Goal: Task Accomplishment & Management: Use online tool/utility

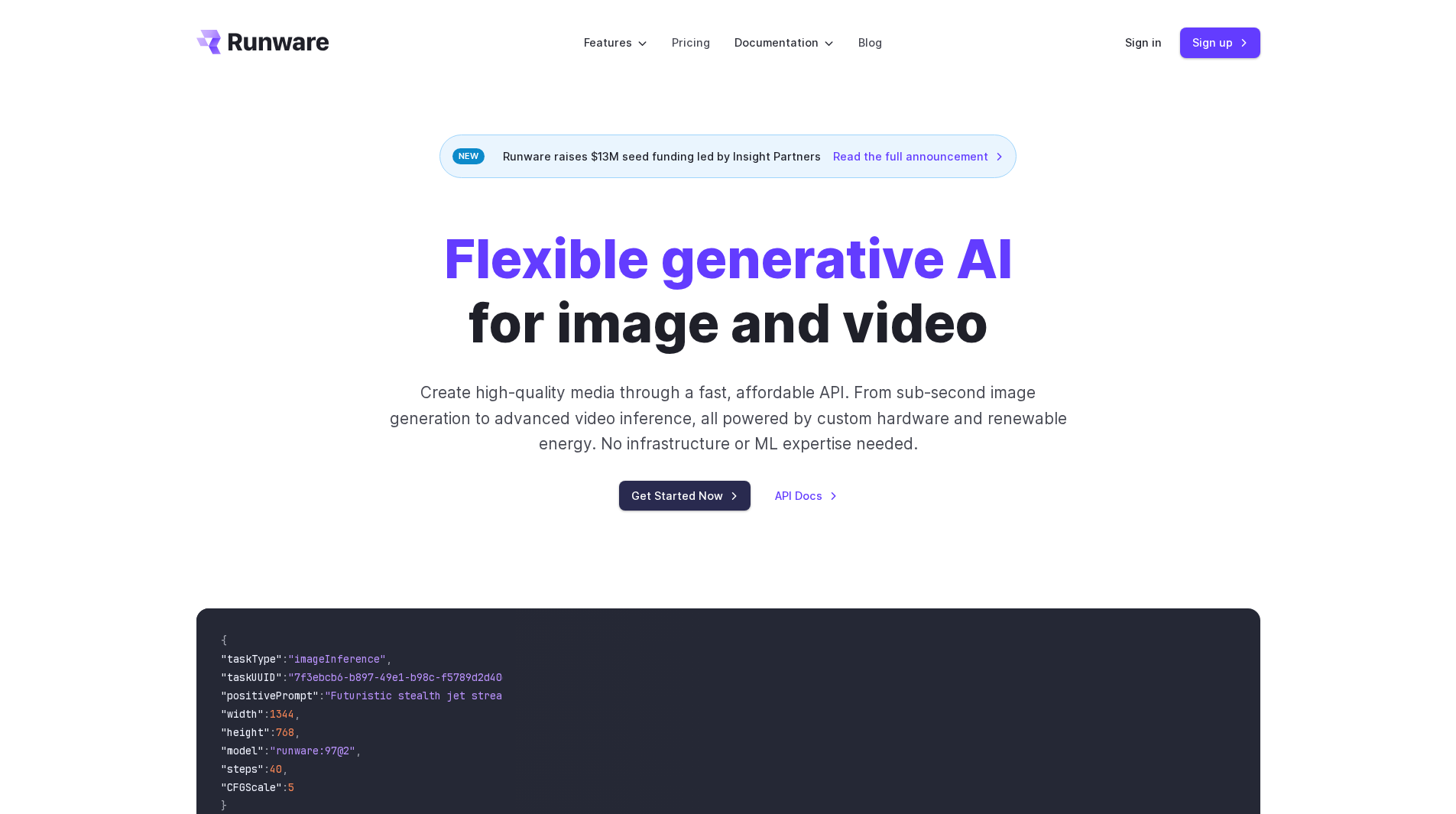
click at [691, 489] on link "Get Started Now" at bounding box center [684, 495] width 131 height 30
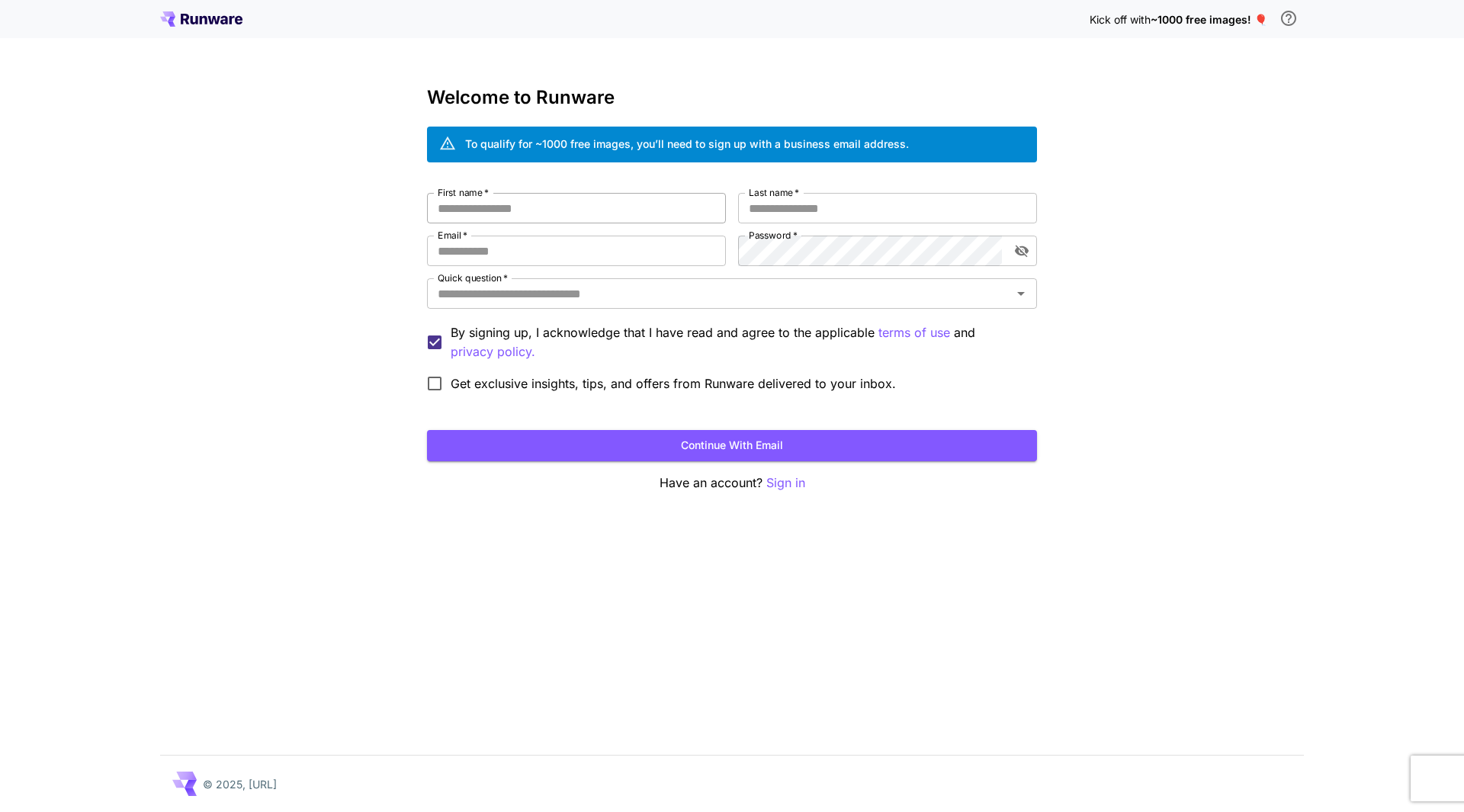
click at [690, 203] on input "First name   *" at bounding box center [577, 208] width 299 height 30
type input "******"
type input "*******"
click at [604, 251] on input "Email   *" at bounding box center [577, 250] width 299 height 30
type input "**********"
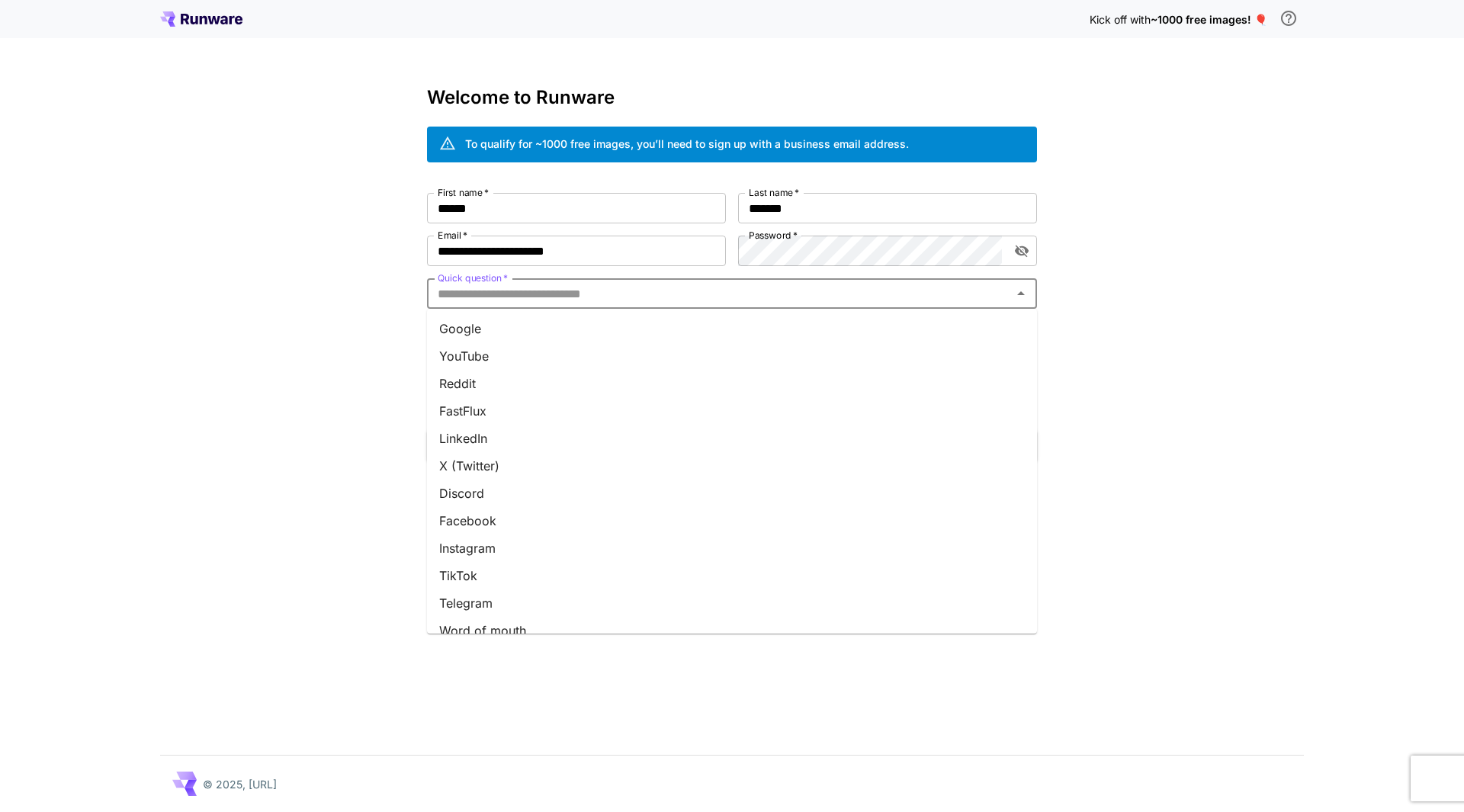
click at [828, 302] on input "Quick question   *" at bounding box center [720, 293] width 576 height 21
click at [755, 328] on li "Google" at bounding box center [732, 328] width 610 height 27
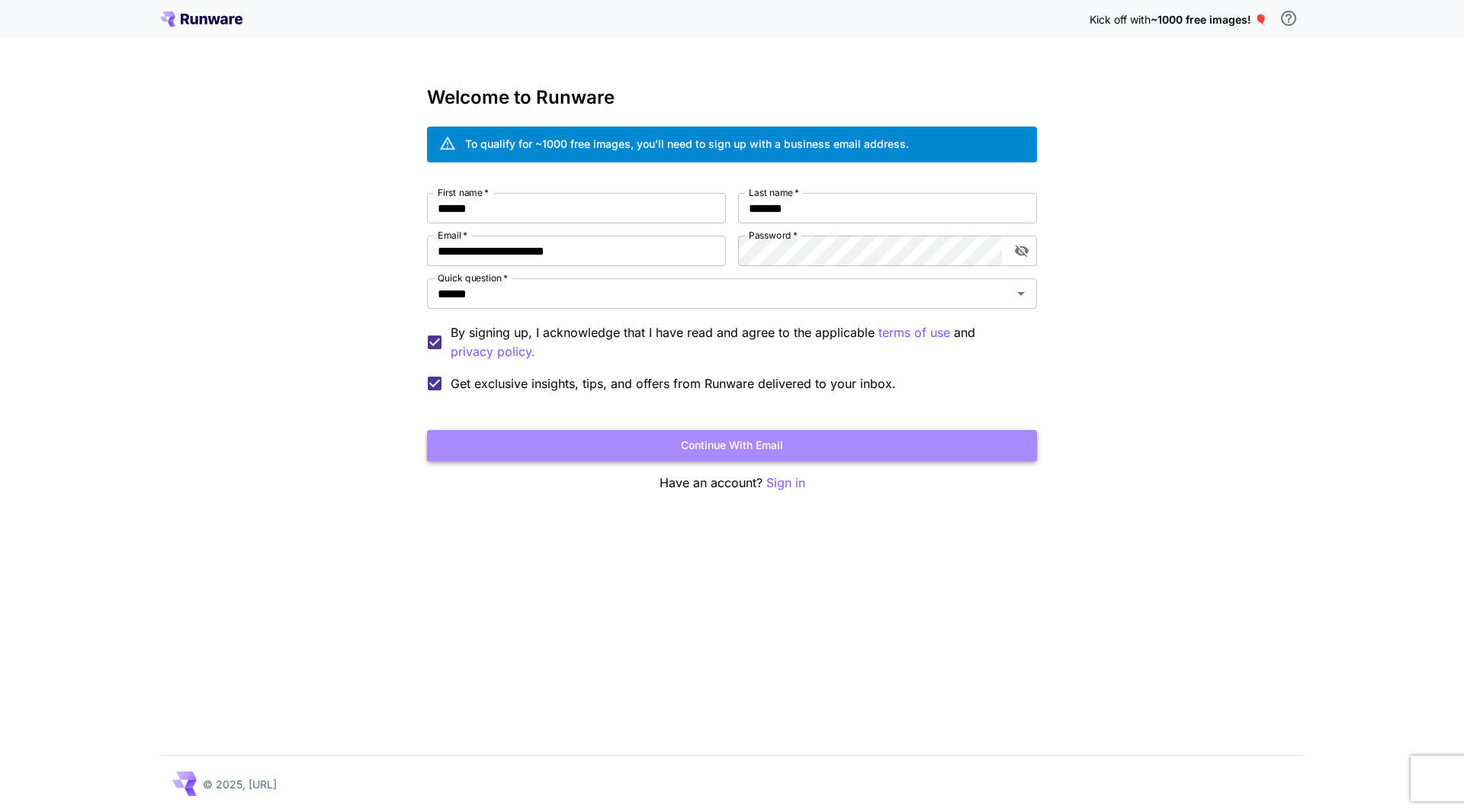
click at [610, 440] on button "Continue with email" at bounding box center [732, 446] width 610 height 31
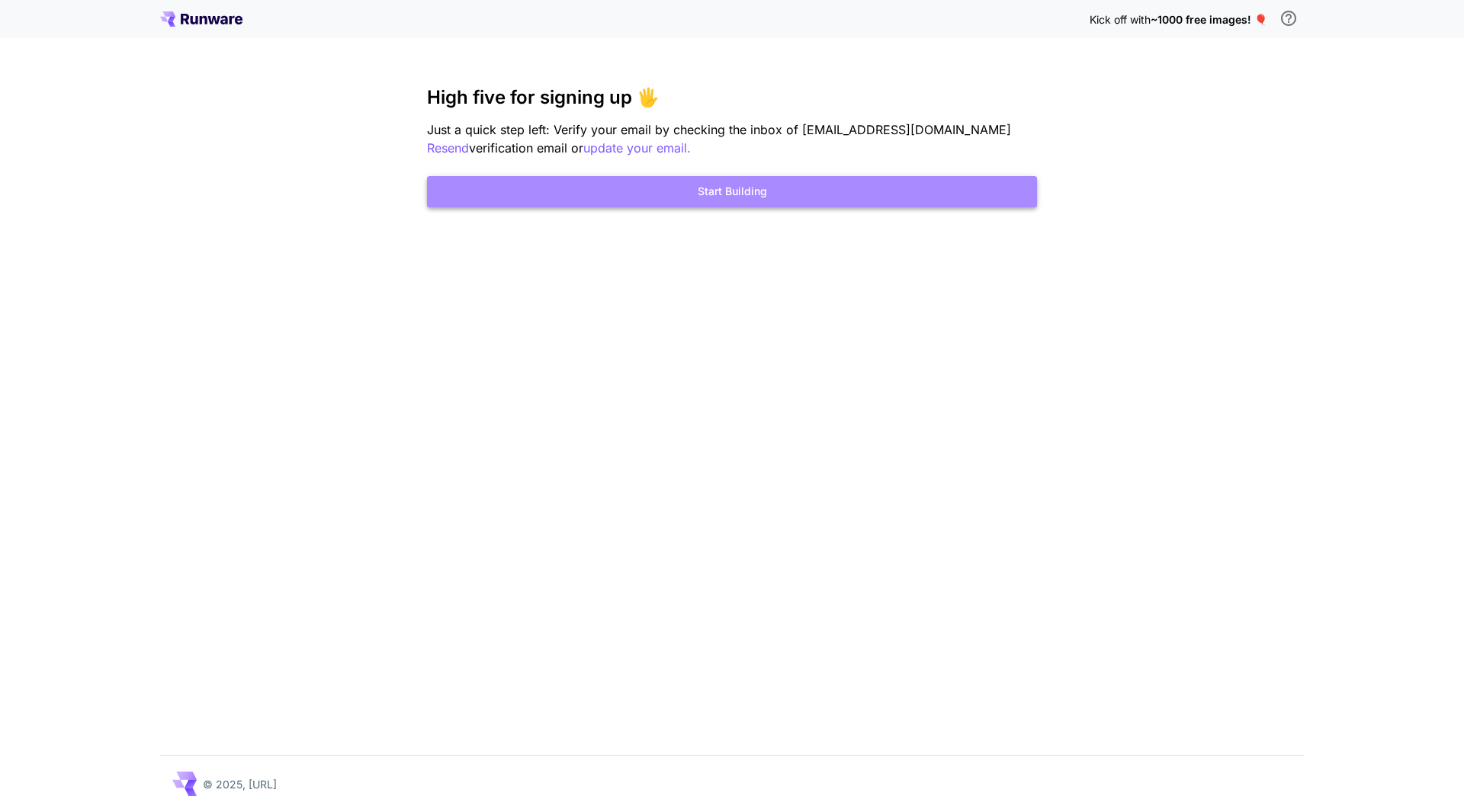
click at [824, 194] on button "Start Building" at bounding box center [732, 192] width 610 height 31
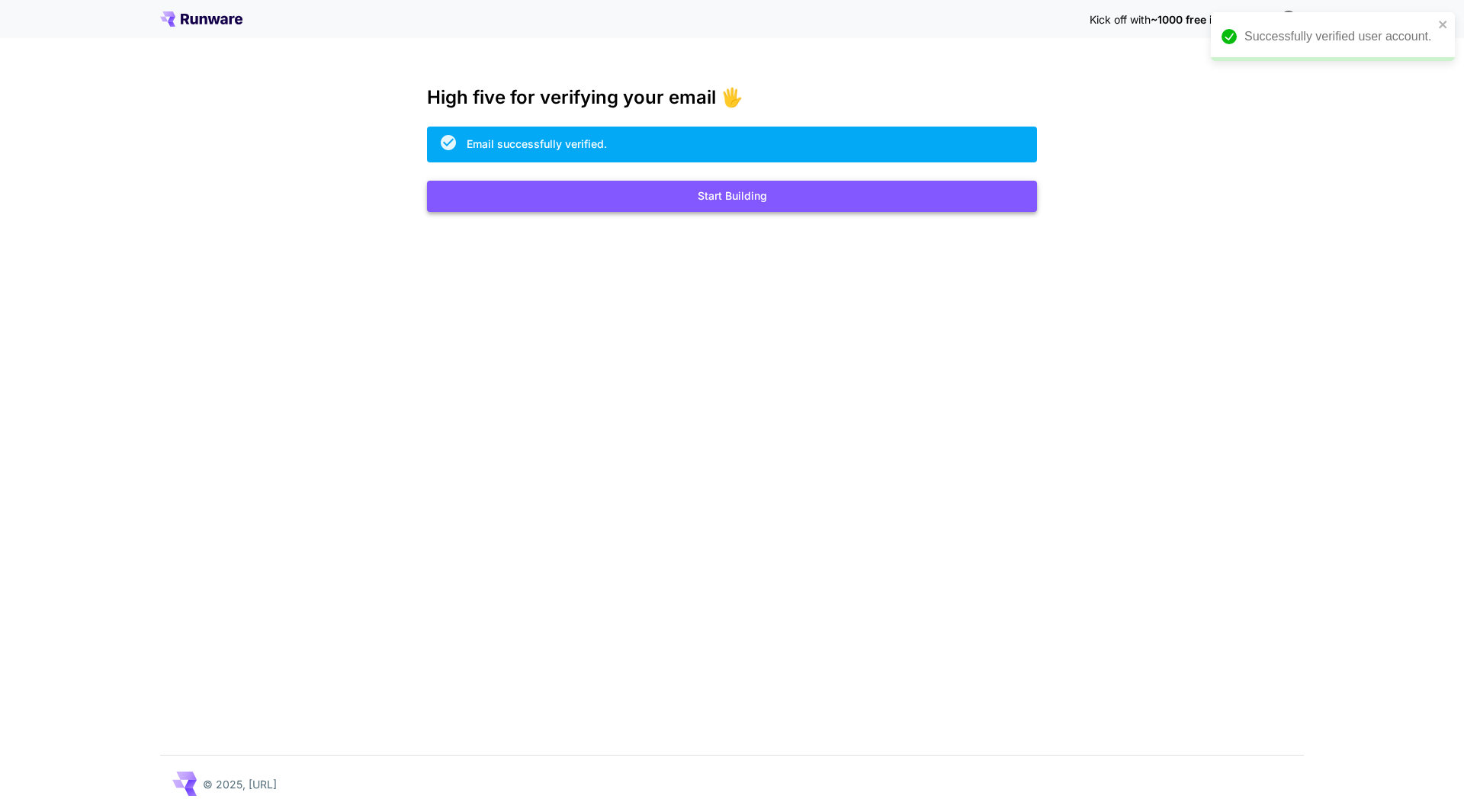
click at [710, 194] on button "Start Building" at bounding box center [732, 196] width 610 height 31
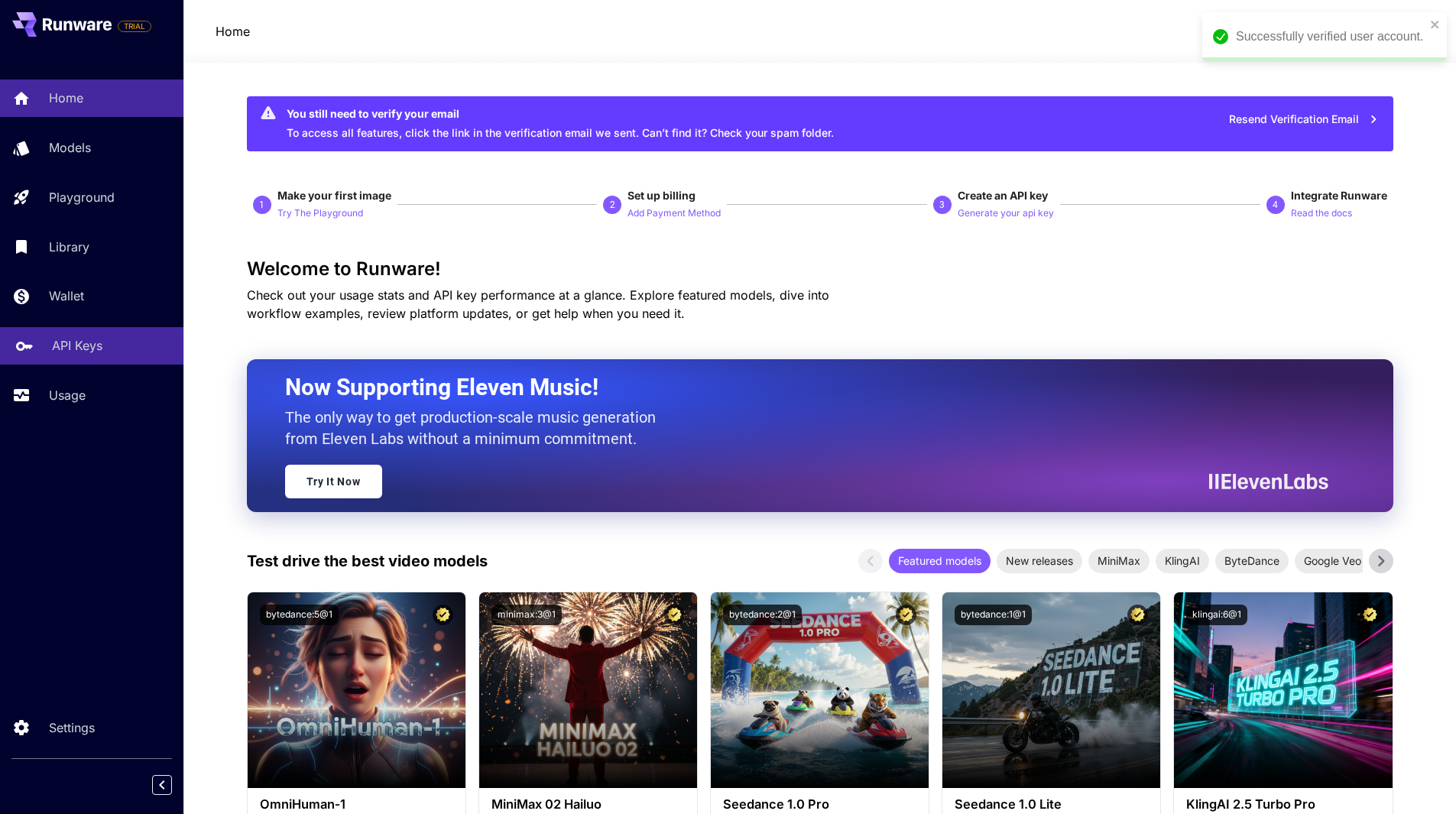
click at [95, 346] on p "API Keys" at bounding box center [77, 345] width 51 height 18
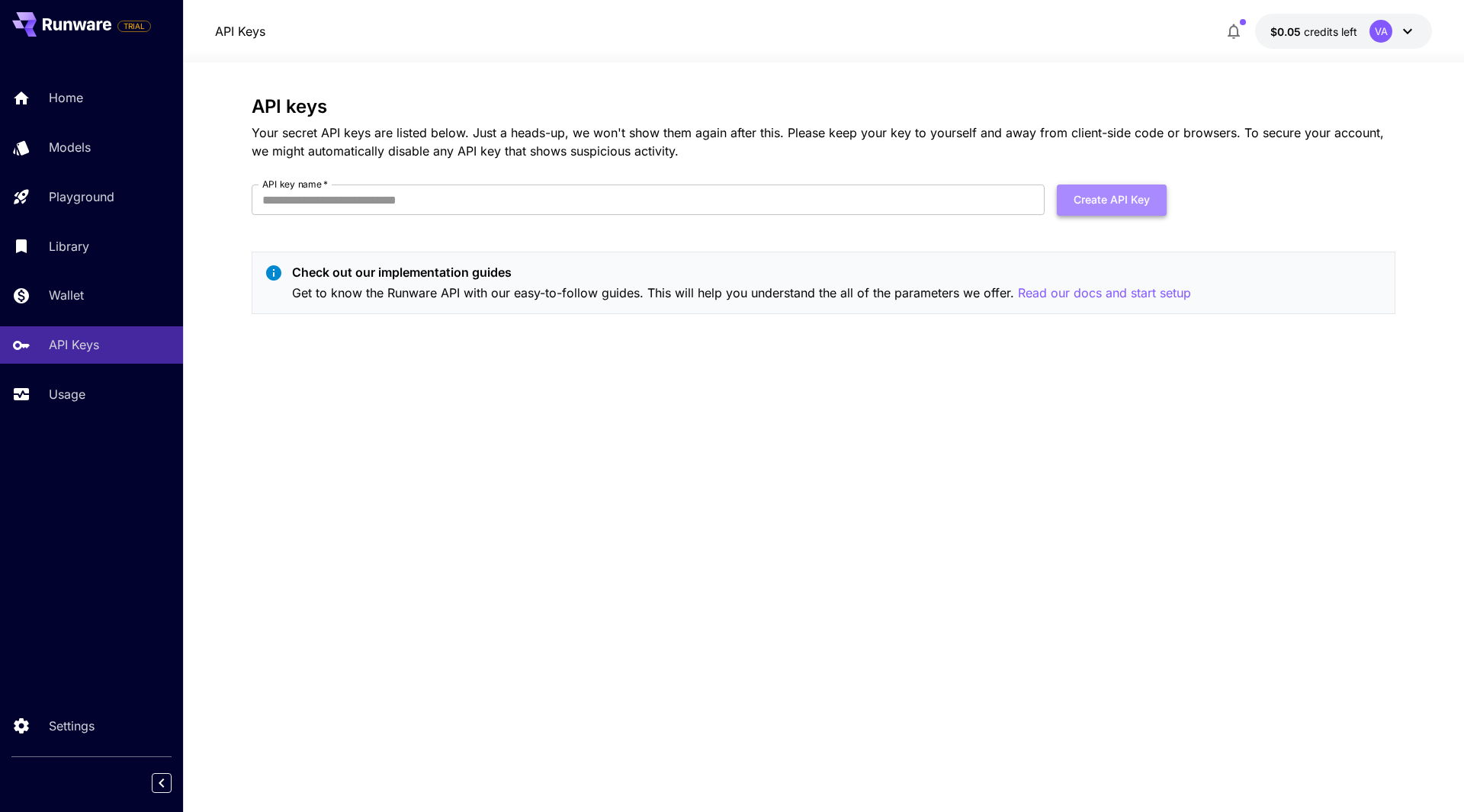
click at [1091, 210] on button "Create API Key" at bounding box center [1112, 200] width 110 height 31
click at [394, 199] on input "API key name   *" at bounding box center [648, 199] width 793 height 30
type input "*"
type input "********"
click at [1058, 186] on button "Create API Key" at bounding box center [1112, 200] width 110 height 31
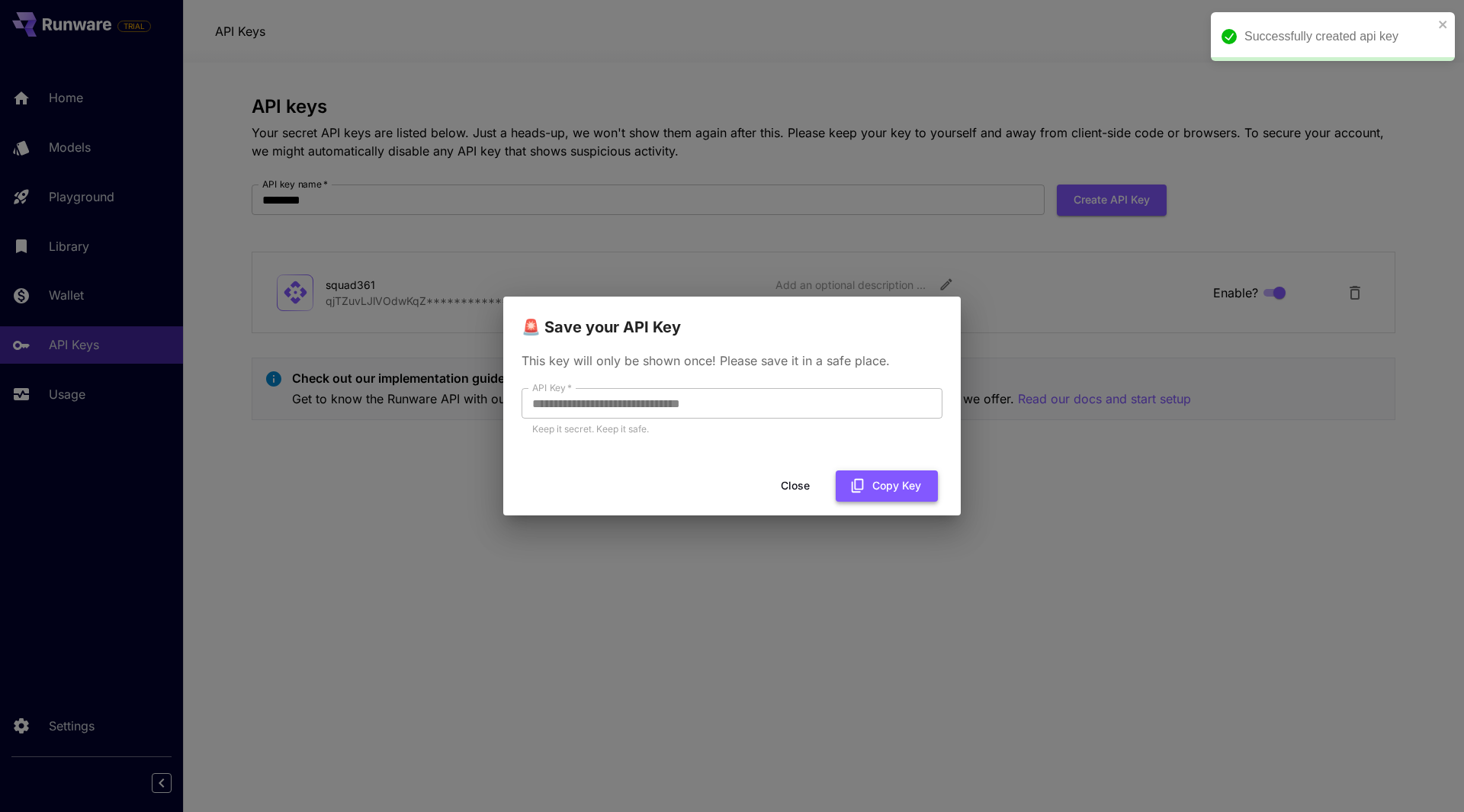
click at [875, 482] on button "Copy Key" at bounding box center [886, 486] width 102 height 31
click at [808, 489] on button "Close" at bounding box center [795, 486] width 69 height 31
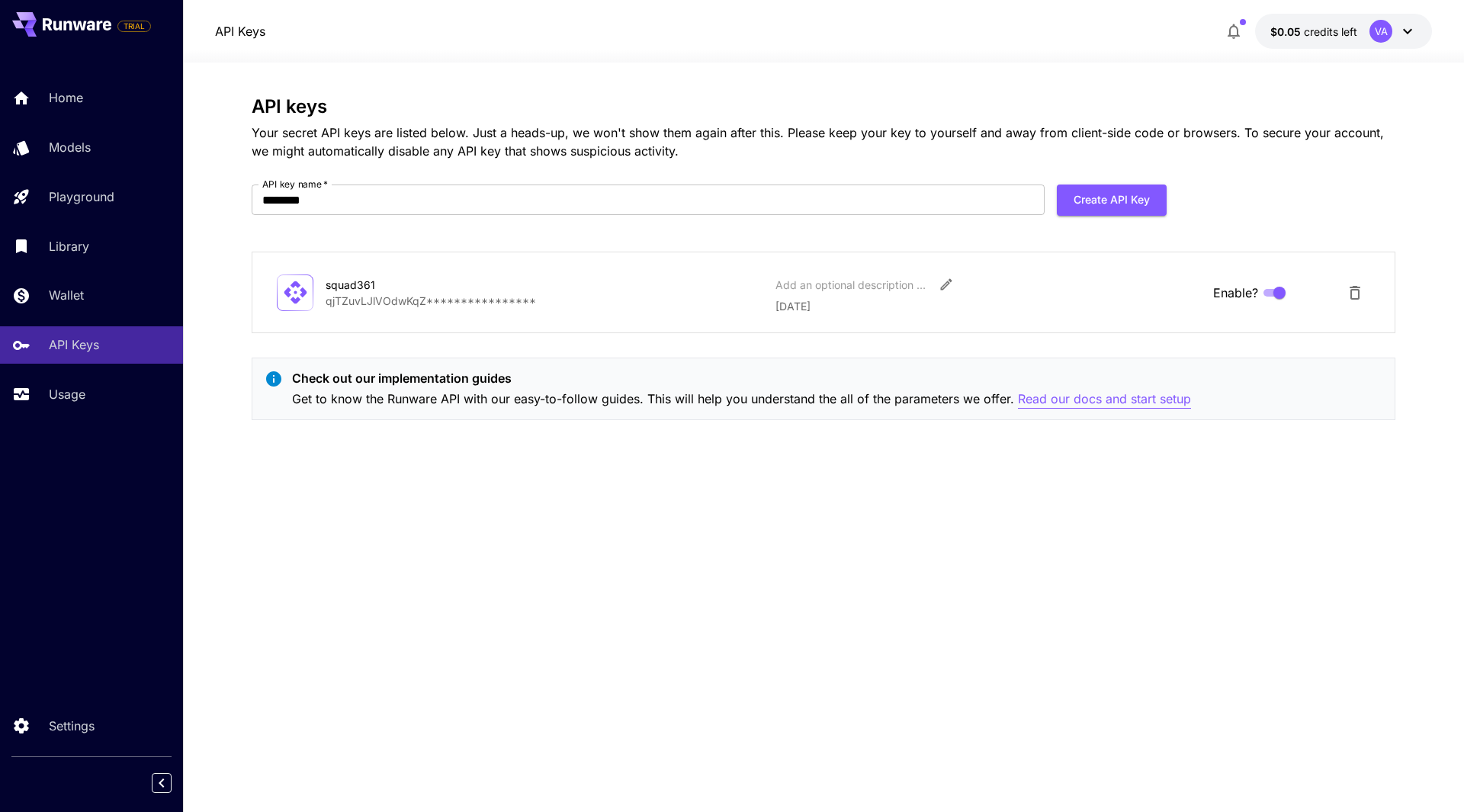
click at [1106, 403] on p "Read our docs and start setup" at bounding box center [1105, 399] width 173 height 19
click at [42, 397] on link "Usage" at bounding box center [91, 394] width 183 height 37
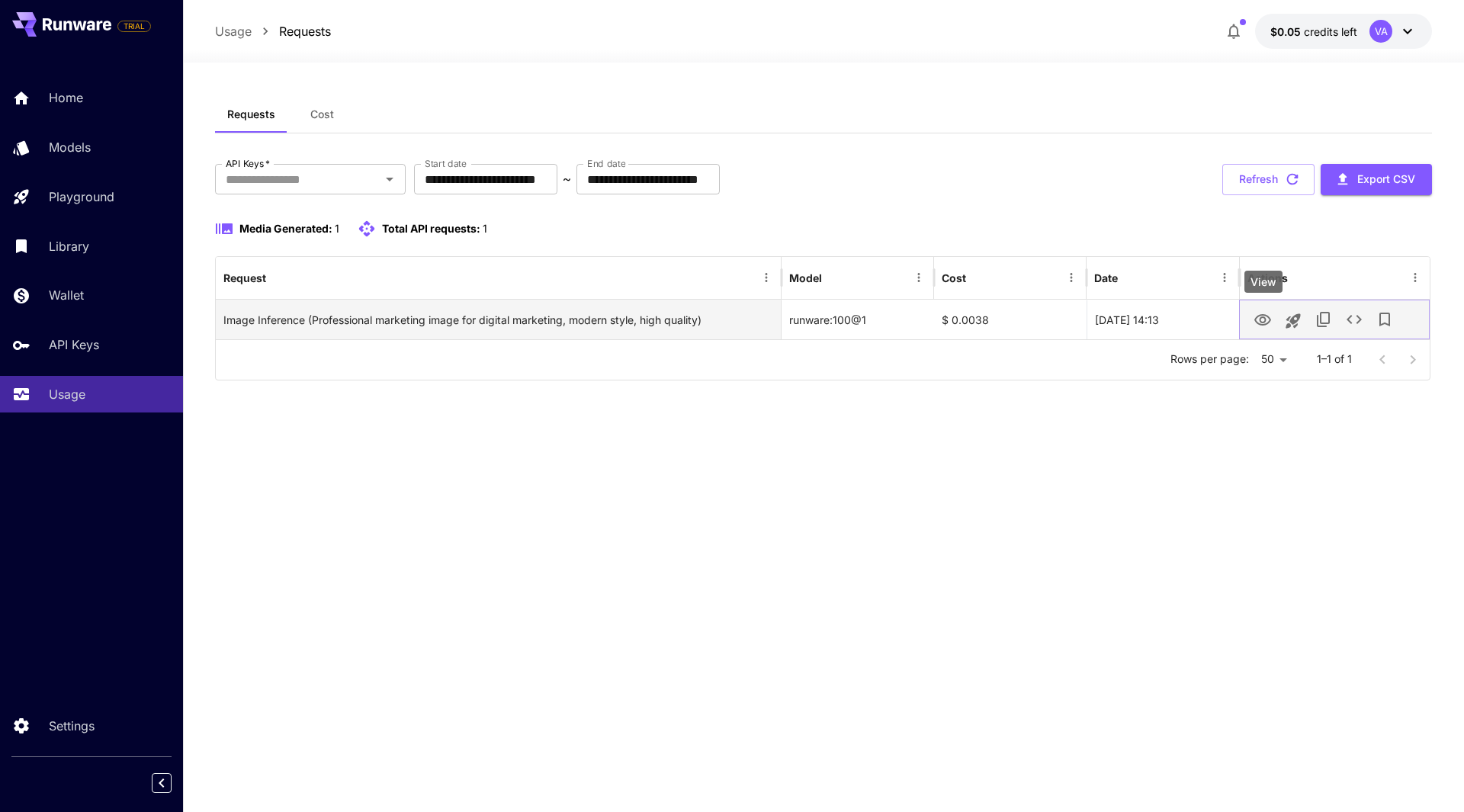
click at [1256, 320] on icon "View" at bounding box center [1263, 320] width 17 height 12
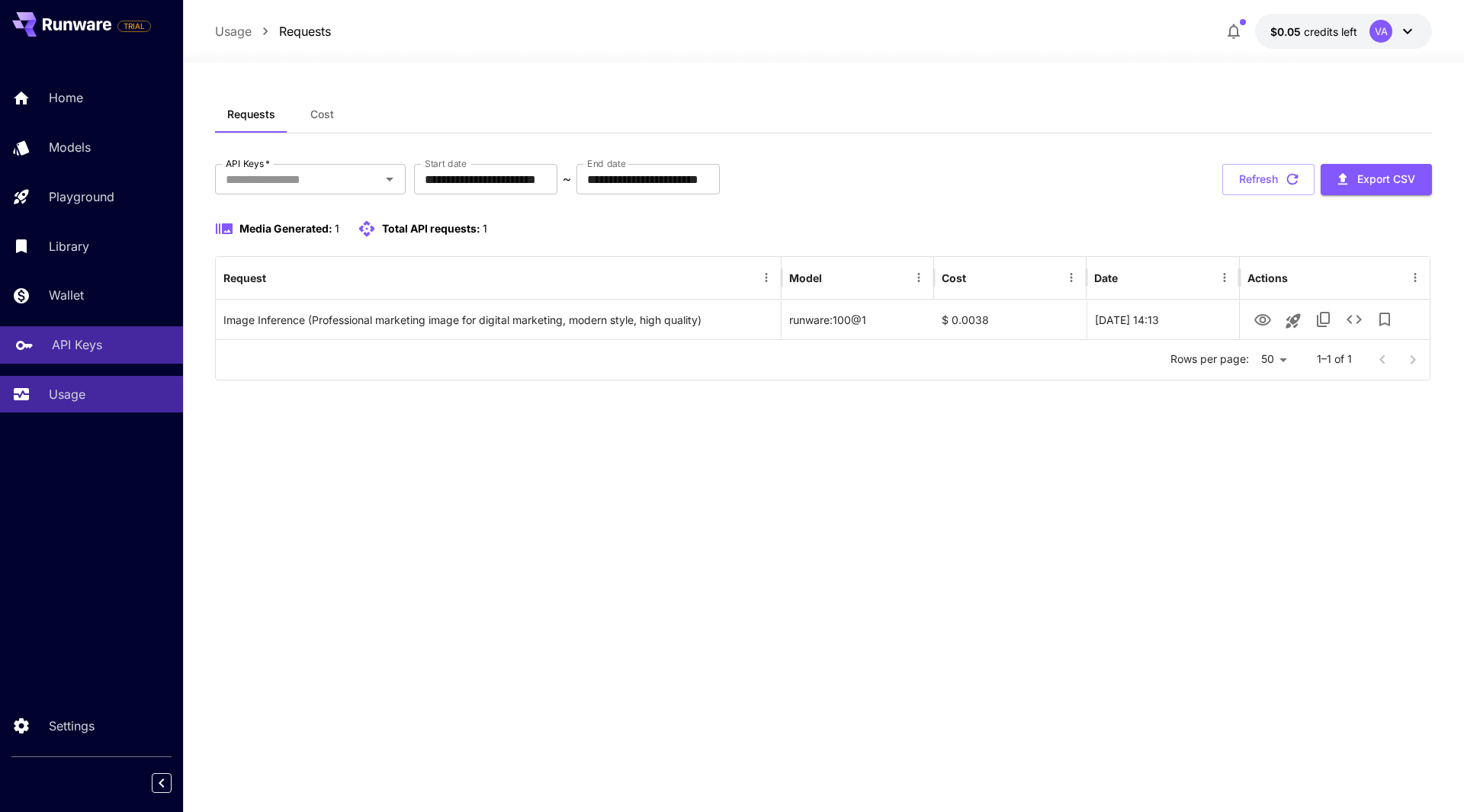
click at [85, 358] on link "API Keys" at bounding box center [91, 345] width 183 height 37
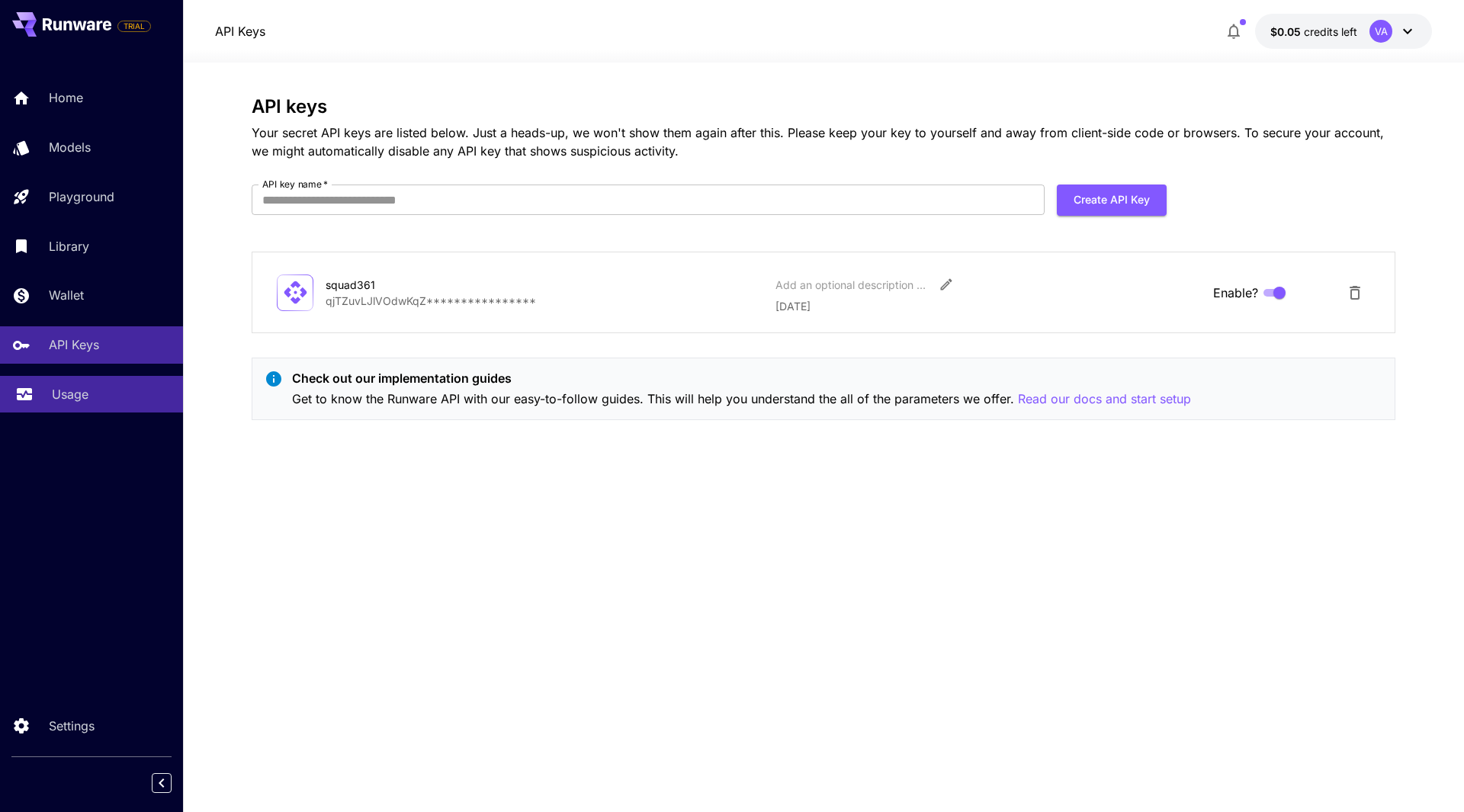
click at [72, 396] on p "Usage" at bounding box center [70, 394] width 37 height 18
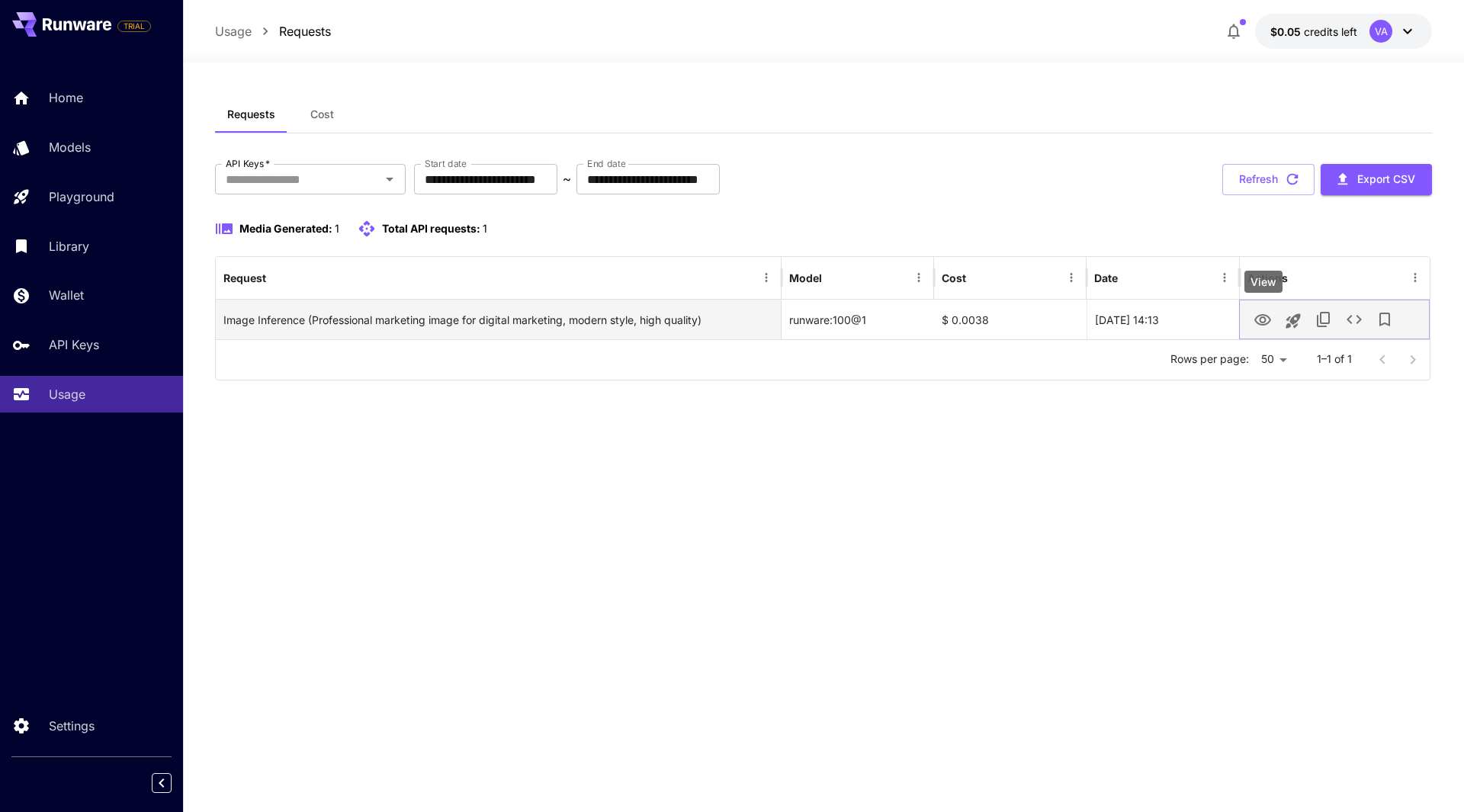
click at [1269, 318] on icon "View" at bounding box center [1263, 320] width 17 height 12
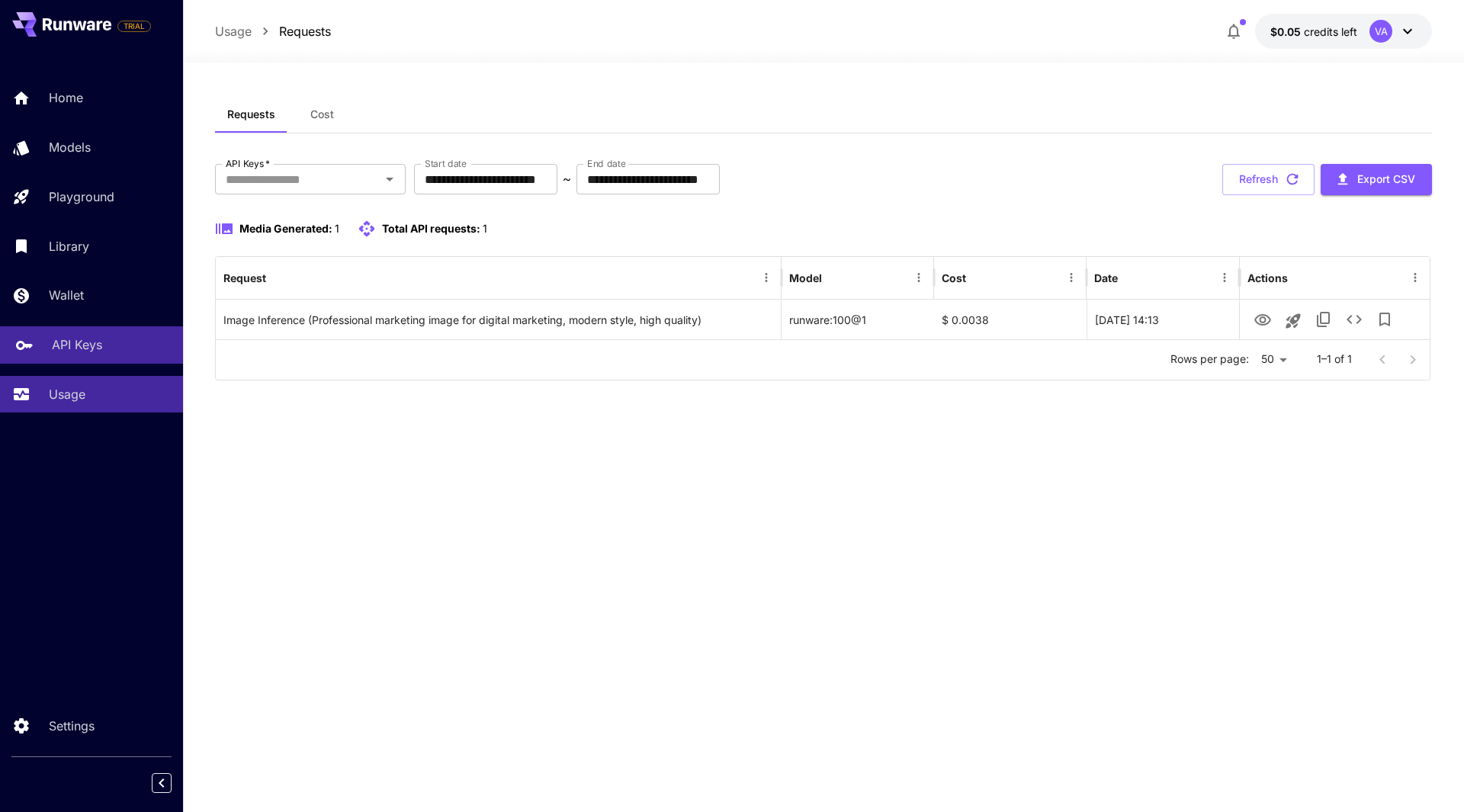
click at [53, 329] on link "API Keys" at bounding box center [91, 345] width 183 height 37
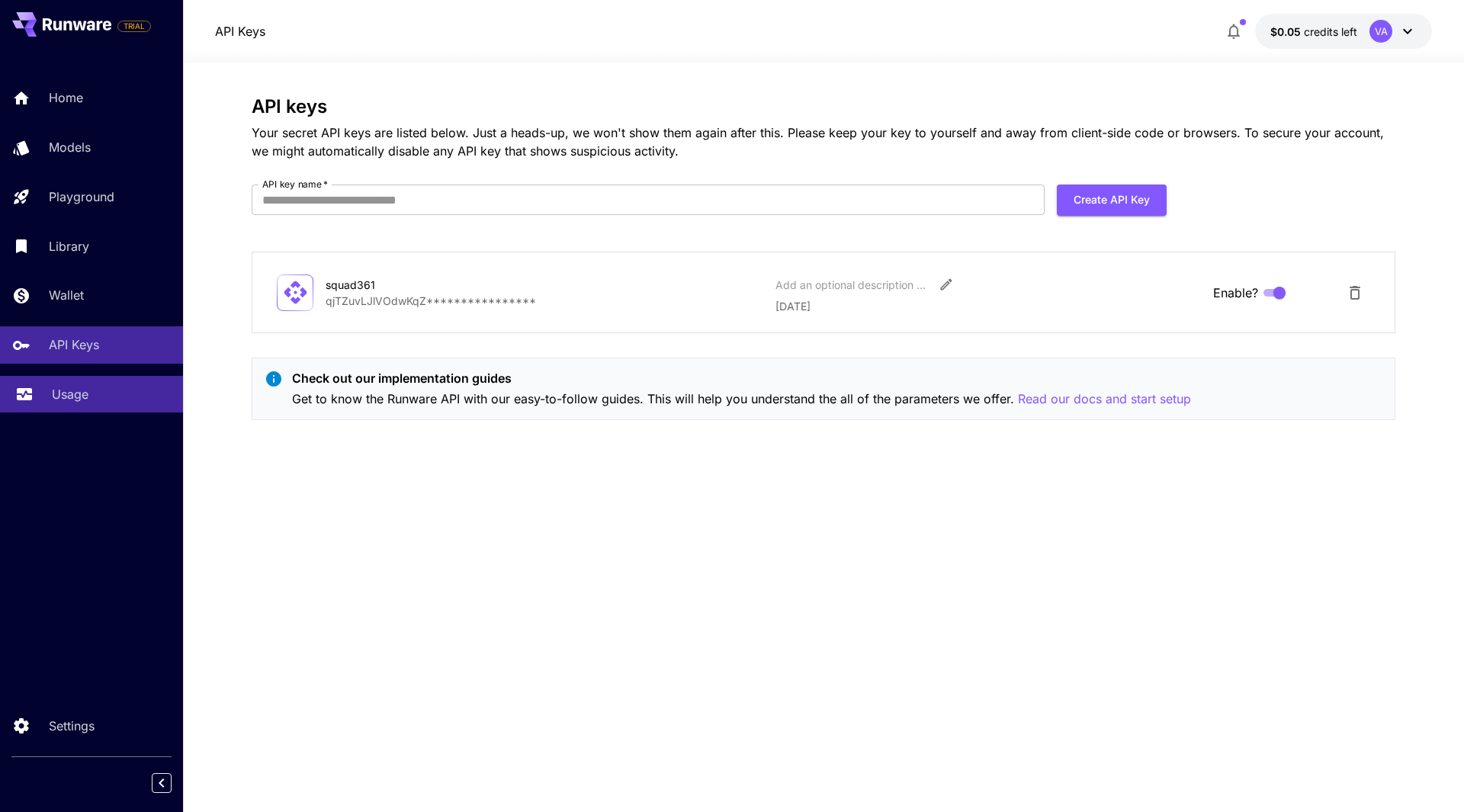
click at [80, 411] on link "Usage" at bounding box center [91, 394] width 183 height 37
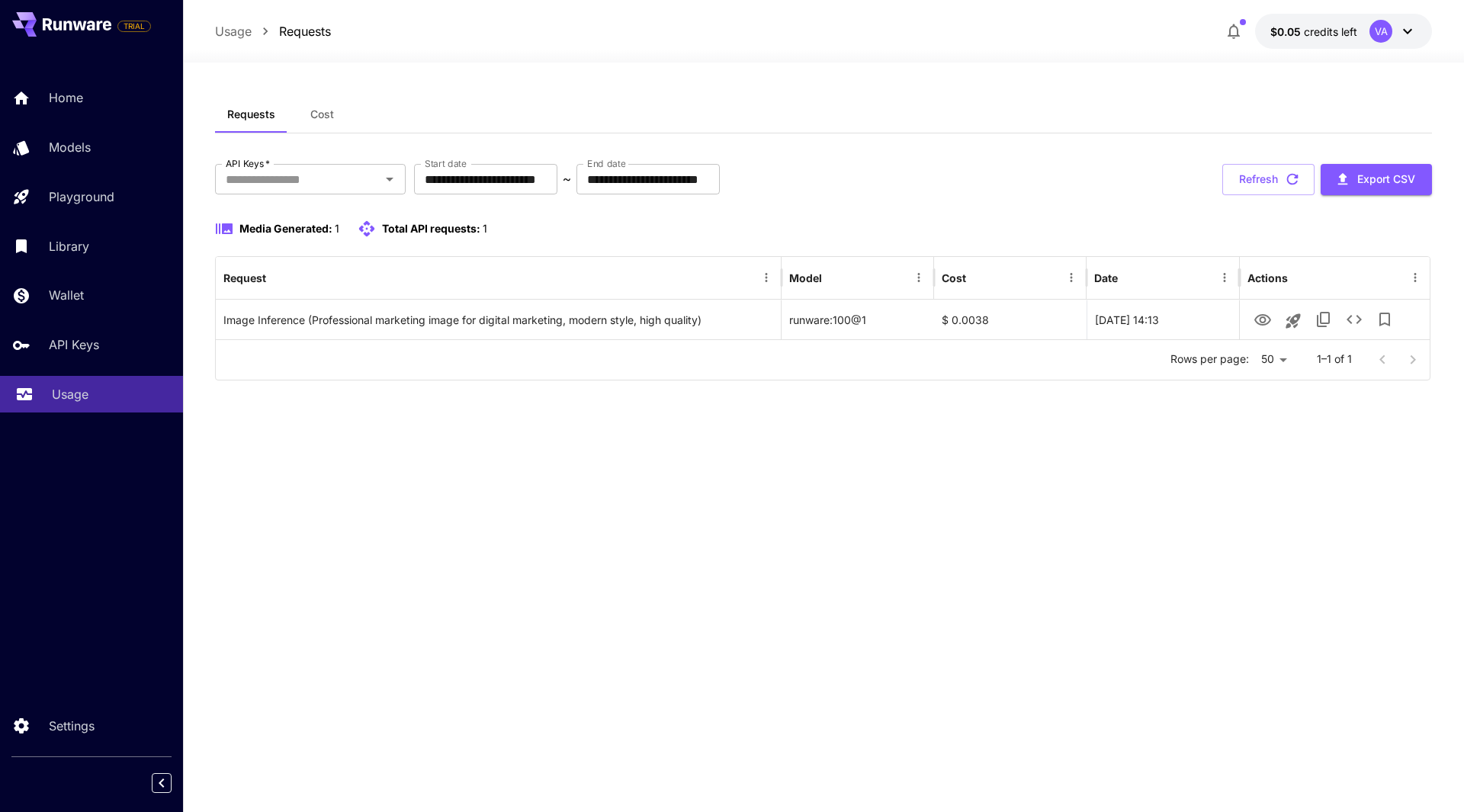
click at [87, 387] on div "Usage" at bounding box center [111, 394] width 119 height 18
click at [1264, 173] on button "Refresh" at bounding box center [1268, 179] width 92 height 31
click at [1272, 181] on button "Refresh" at bounding box center [1268, 179] width 92 height 31
click at [1274, 181] on button "Refresh" at bounding box center [1268, 179] width 92 height 31
click at [1278, 185] on button "Refresh" at bounding box center [1268, 179] width 92 height 31
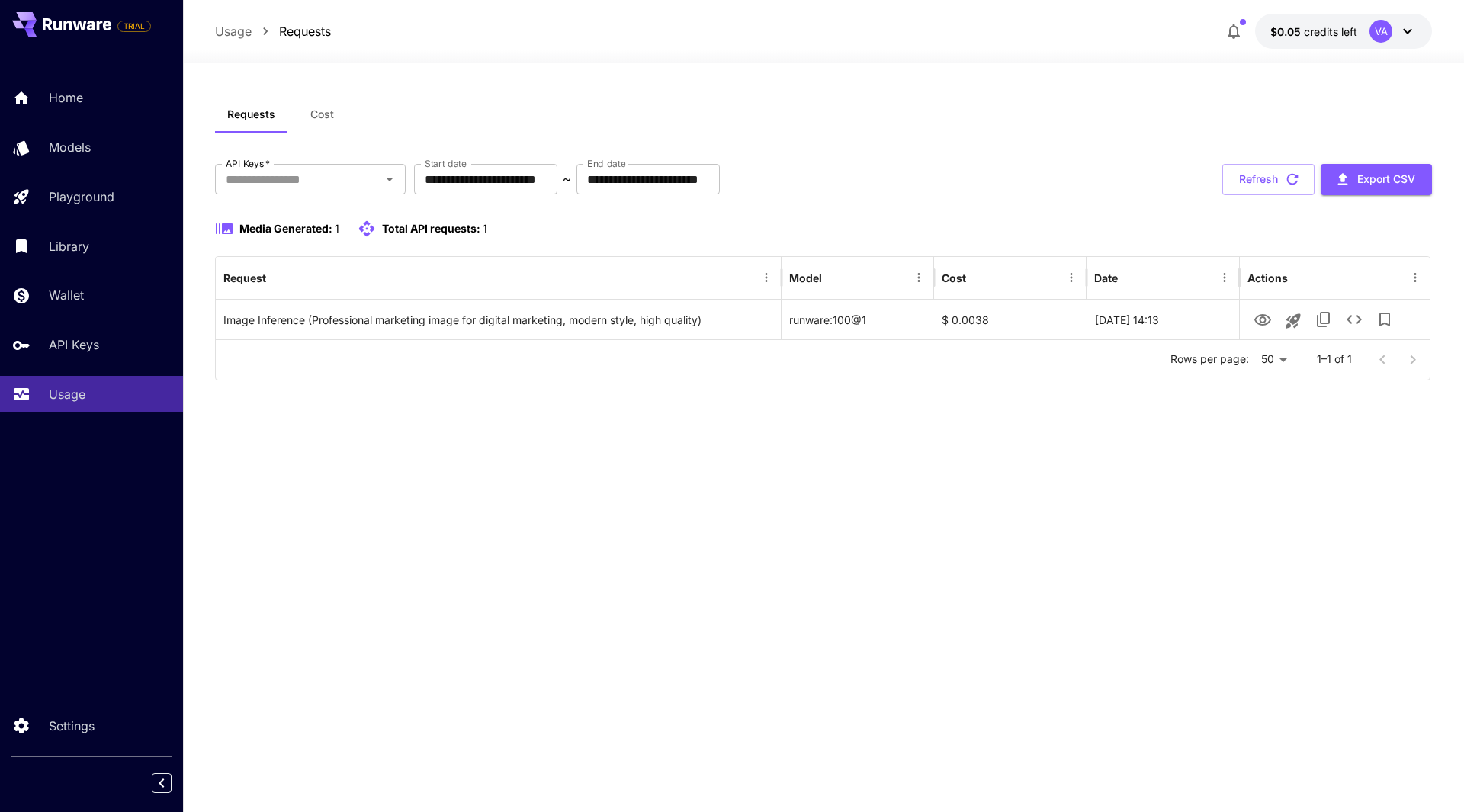
click at [1277, 188] on button "Refresh" at bounding box center [1268, 179] width 92 height 31
click at [1281, 172] on button "Refresh" at bounding box center [1268, 179] width 92 height 31
click at [1282, 180] on button "Refresh" at bounding box center [1268, 179] width 92 height 31
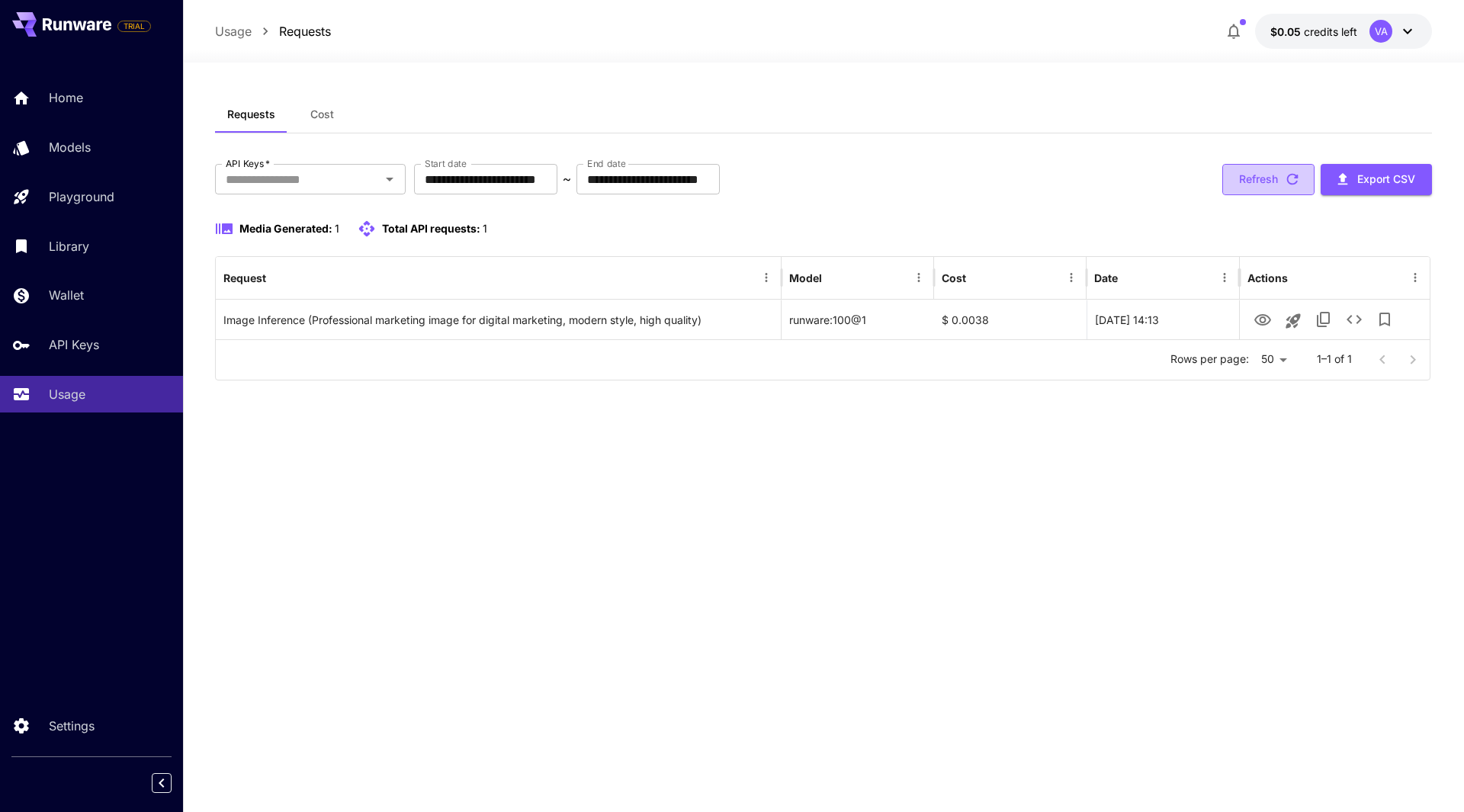
click at [1302, 176] on button "Refresh" at bounding box center [1268, 179] width 92 height 31
click at [1308, 190] on button "Refresh" at bounding box center [1268, 179] width 92 height 31
click at [1277, 175] on button "Refresh" at bounding box center [1268, 179] width 92 height 31
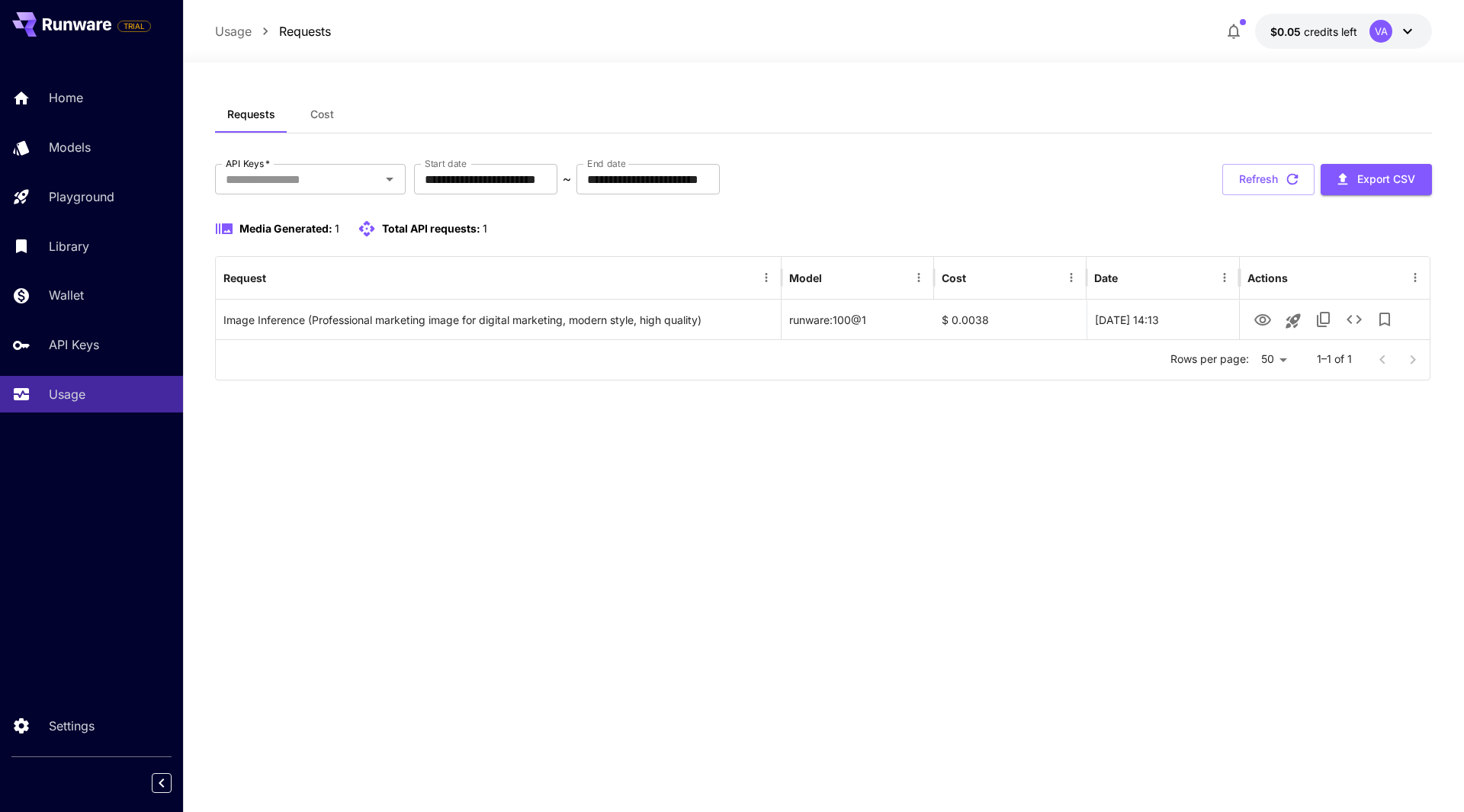
click at [1277, 176] on button "Refresh" at bounding box center [1268, 179] width 92 height 31
click at [1278, 180] on button "Refresh" at bounding box center [1268, 179] width 92 height 31
click at [1265, 183] on button "Refresh" at bounding box center [1268, 179] width 92 height 31
click at [1259, 186] on button "Refresh" at bounding box center [1268, 179] width 92 height 31
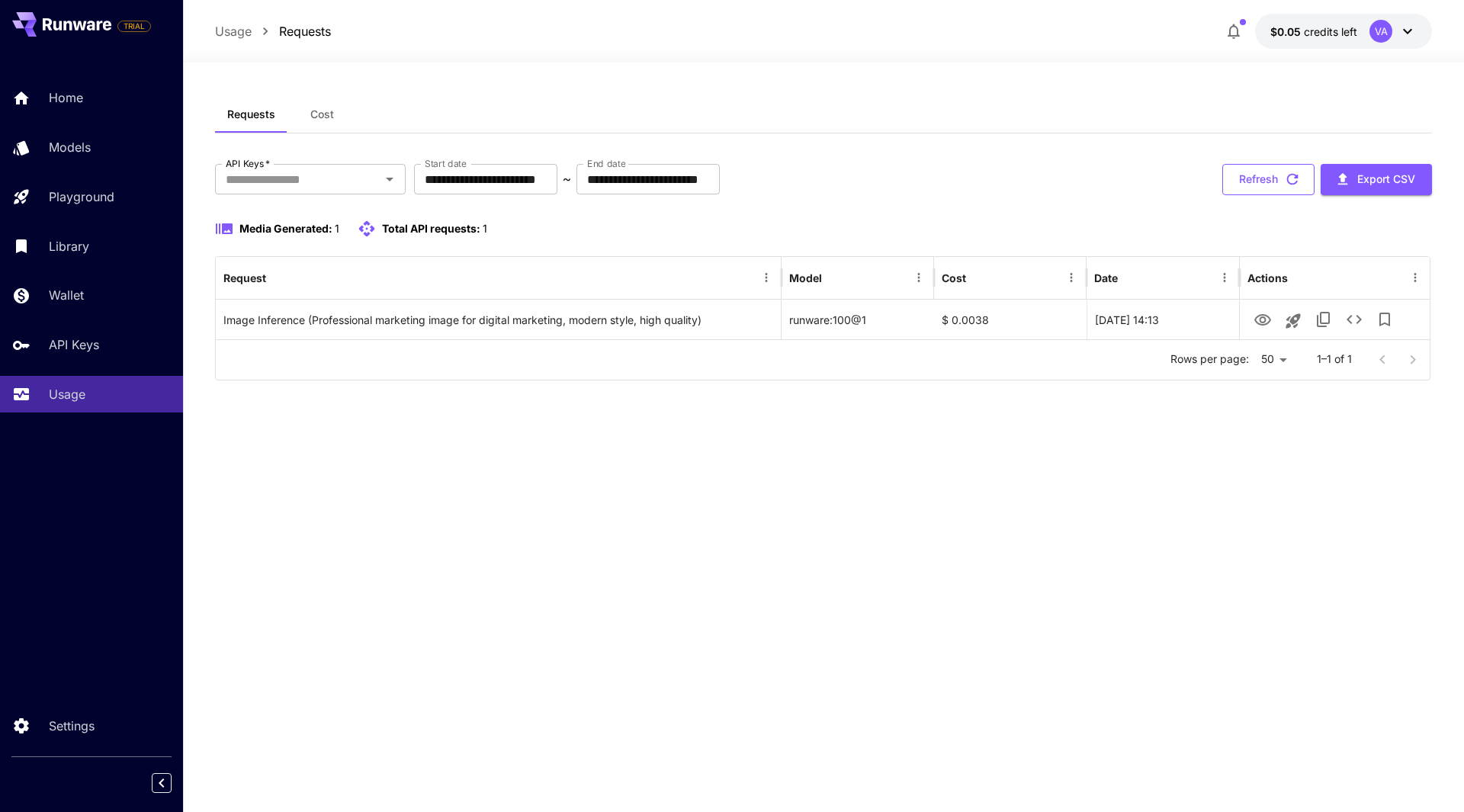
click at [1239, 178] on button "Refresh" at bounding box center [1268, 179] width 92 height 31
click at [1252, 178] on button "Refresh" at bounding box center [1268, 179] width 92 height 31
click at [1251, 178] on button "Refresh" at bounding box center [1268, 179] width 92 height 31
click at [1250, 179] on button "Refresh" at bounding box center [1268, 179] width 92 height 31
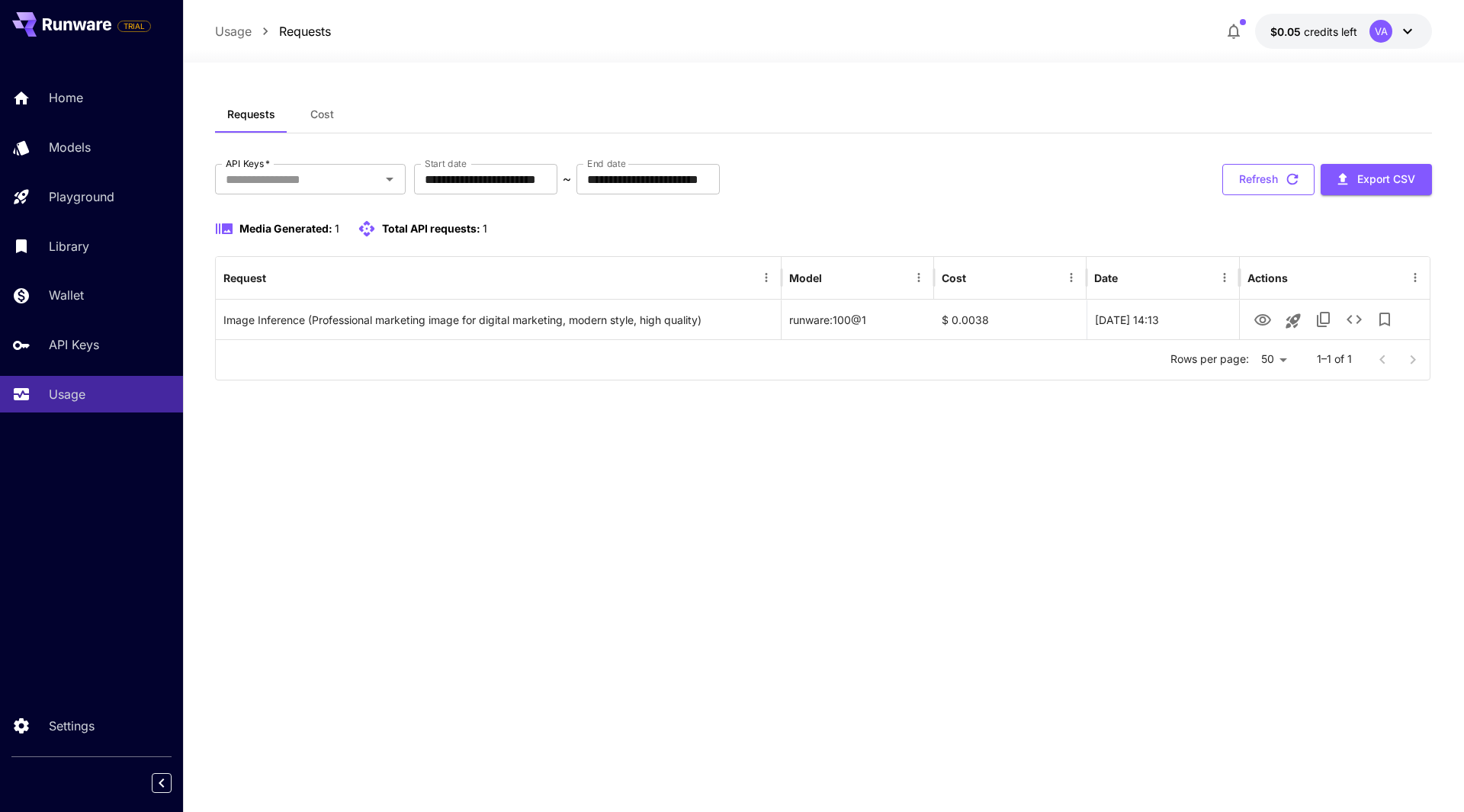
click at [1263, 183] on button "Refresh" at bounding box center [1268, 179] width 92 height 31
click at [1233, 187] on button "Refresh" at bounding box center [1268, 179] width 92 height 31
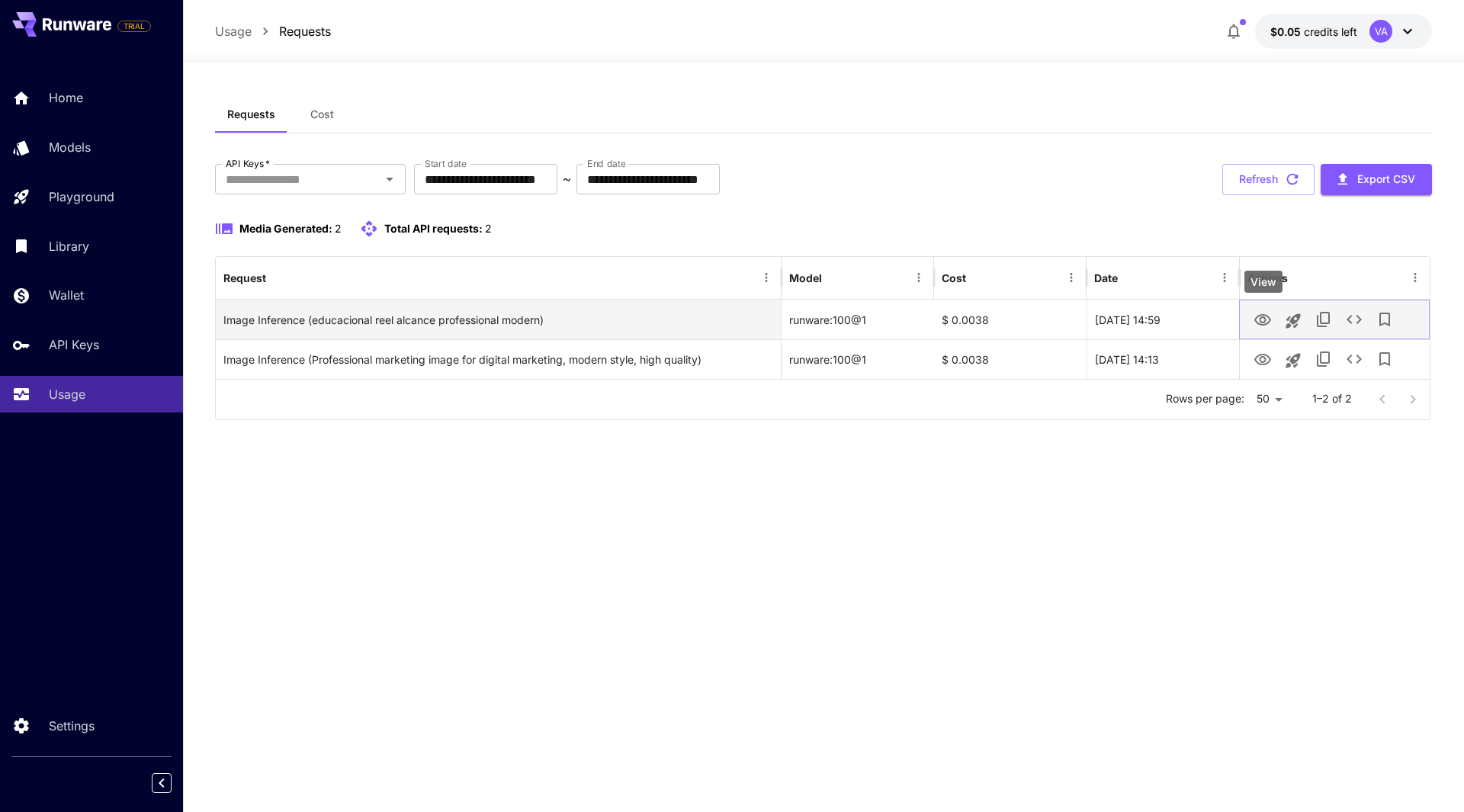
click at [1258, 318] on icon "View" at bounding box center [1262, 320] width 18 height 18
